Goal: Navigation & Orientation: Find specific page/section

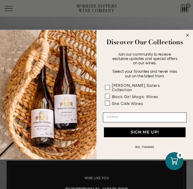
scroll to position [32, 0]
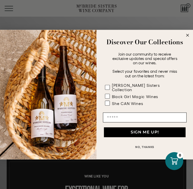
click at [188, 37] on circle "Close dialog" at bounding box center [187, 35] width 6 height 6
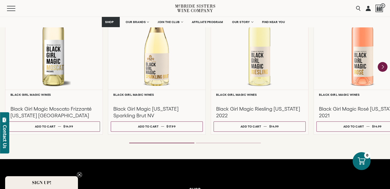
scroll to position [493, 0]
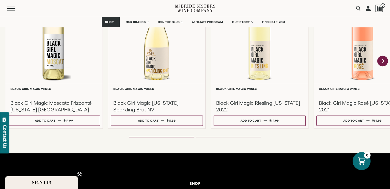
click at [192, 63] on icon "Next" at bounding box center [382, 61] width 11 height 11
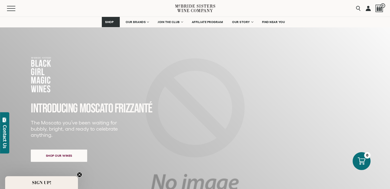
scroll to position [0, 0]
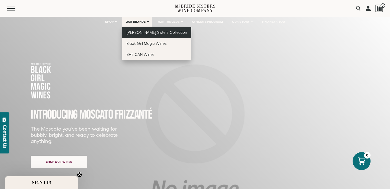
click at [142, 31] on span "[PERSON_NAME] Sisters Collection" at bounding box center [156, 32] width 61 height 4
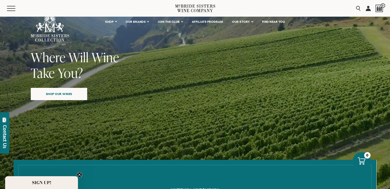
scroll to position [70, 0]
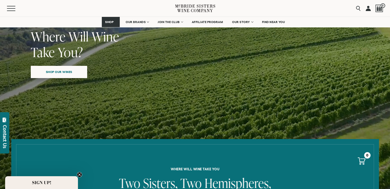
click at [51, 76] on span "Shop our wines" at bounding box center [59, 72] width 44 height 10
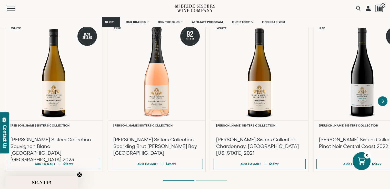
scroll to position [449, 0]
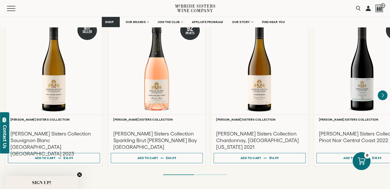
drag, startPoint x: 326, startPoint y: 188, endPoint x: 359, endPoint y: 186, distance: 32.5
click at [382, 91] on icon "Next" at bounding box center [382, 95] width 11 height 11
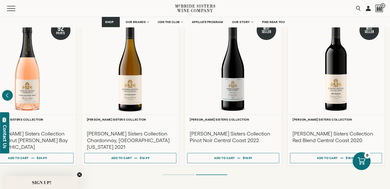
click at [4, 91] on icon "Previous" at bounding box center [7, 95] width 11 height 11
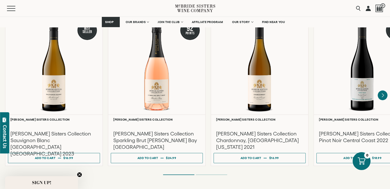
click at [129, 5] on div "Menu" at bounding box center [91, 8] width 168 height 17
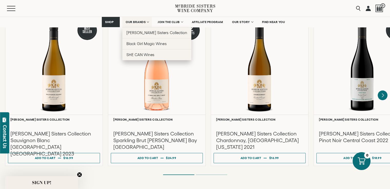
click at [146, 21] on link "OUR BRANDS" at bounding box center [136, 22] width 29 height 10
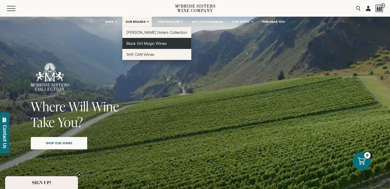
click at [139, 43] on span "Black Girl Magic Wines" at bounding box center [146, 43] width 40 height 4
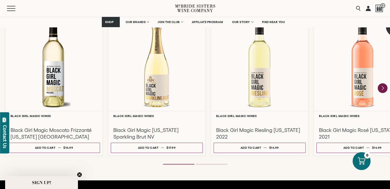
scroll to position [466, 0]
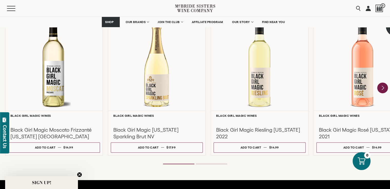
click at [386, 86] on icon "Next" at bounding box center [382, 88] width 11 height 11
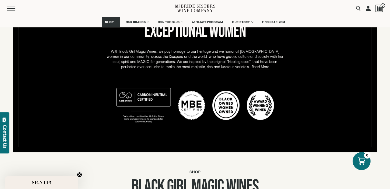
scroll to position [0, 0]
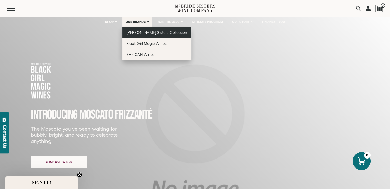
click at [142, 32] on span "[PERSON_NAME] Sisters Collection" at bounding box center [156, 32] width 61 height 4
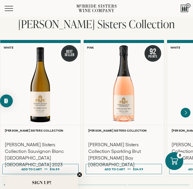
scroll to position [328, 0]
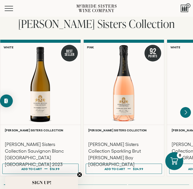
click at [187, 107] on icon "Next" at bounding box center [185, 112] width 11 height 11
